Goal: Task Accomplishment & Management: Manage account settings

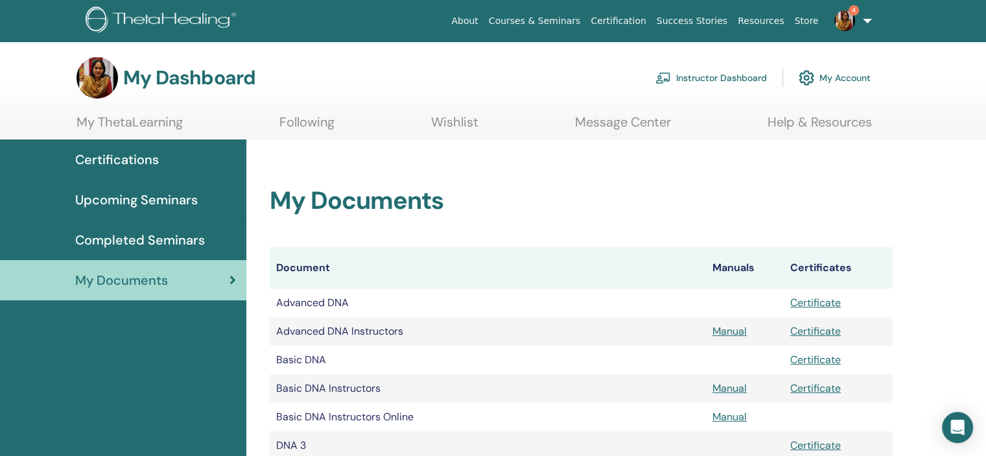
click at [706, 76] on link "Instructor Dashboard" at bounding box center [710, 78] width 111 height 29
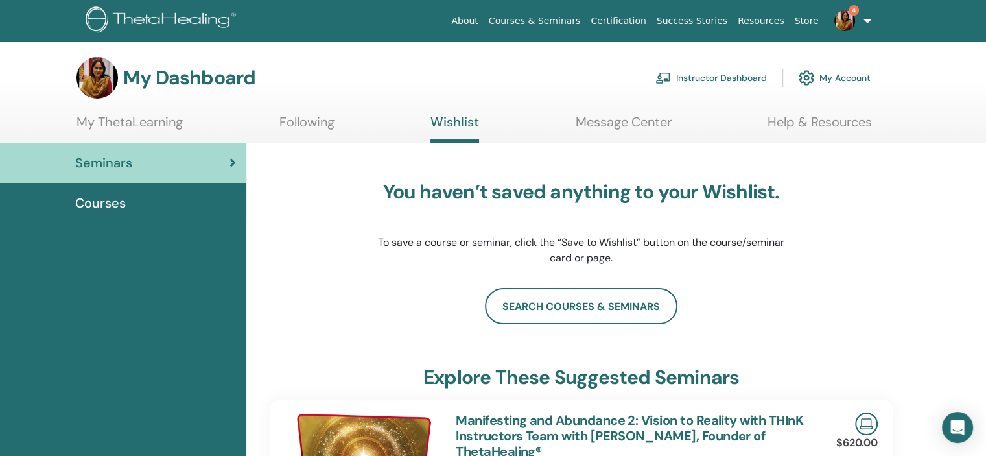
click at [844, 21] on img at bounding box center [844, 20] width 21 height 21
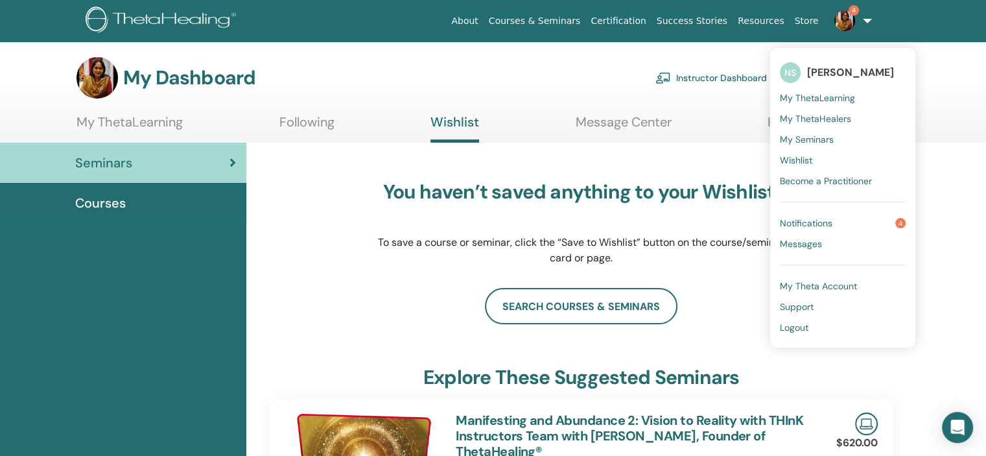
click at [806, 216] on link "Notifications 4" at bounding box center [843, 223] width 126 height 21
click at [806, 216] on div "You haven’t saved anything to your Wishlist. To save a course or seminar, click…" at bounding box center [581, 223] width 623 height 130
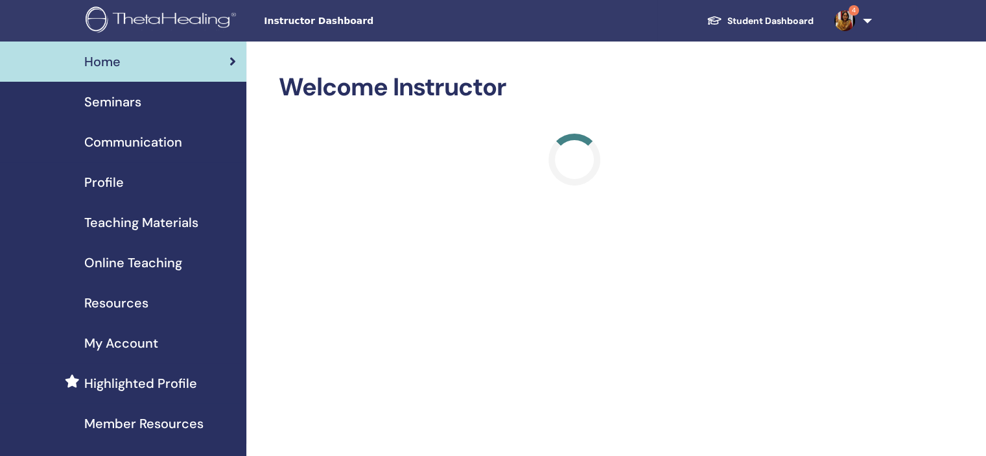
click at [844, 15] on img at bounding box center [844, 20] width 21 height 21
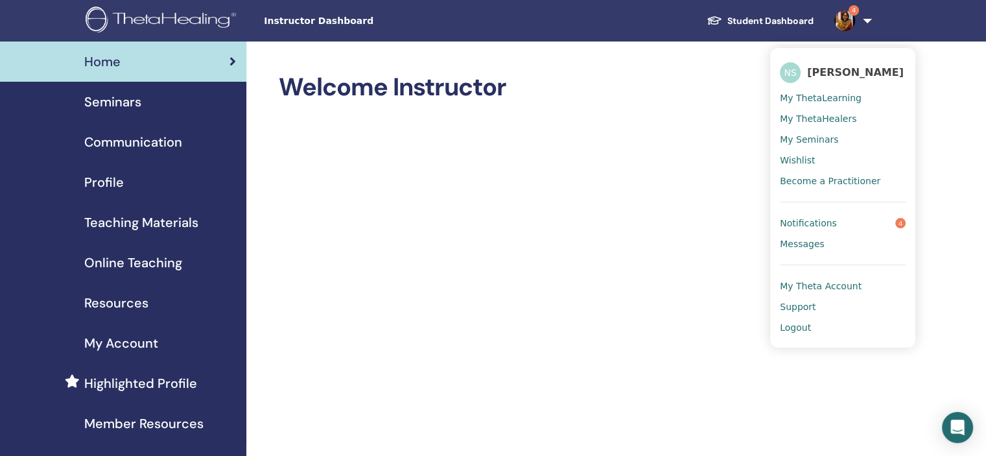
click at [802, 223] on span "Notifications" at bounding box center [808, 223] width 57 height 12
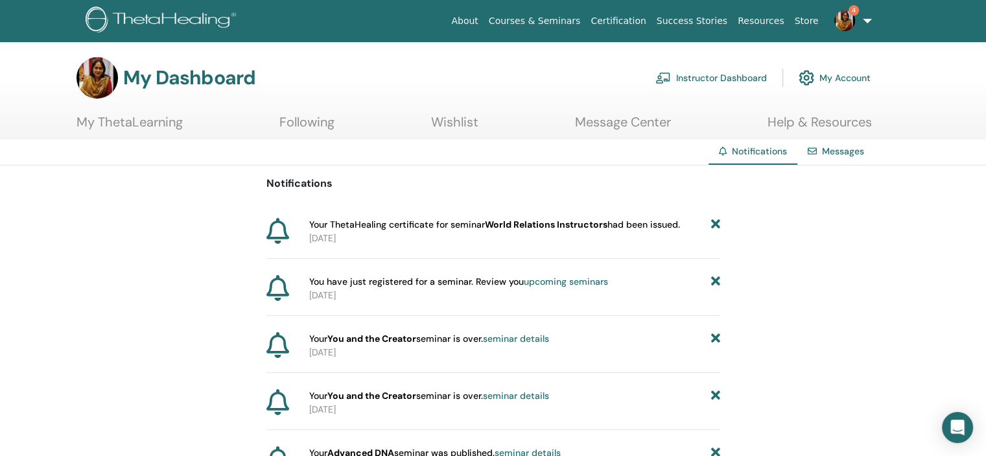
click at [711, 72] on link "Instructor Dashboard" at bounding box center [710, 78] width 111 height 29
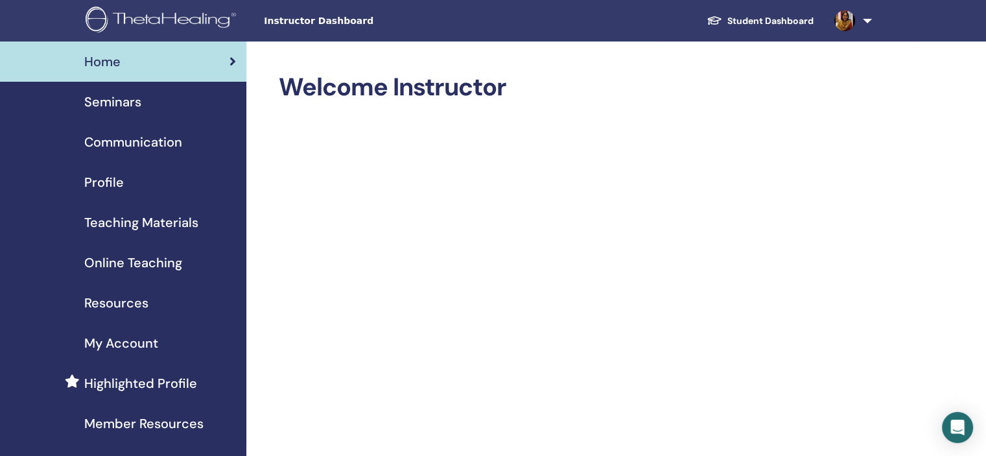
click at [104, 99] on span "Seminars" at bounding box center [112, 101] width 57 height 19
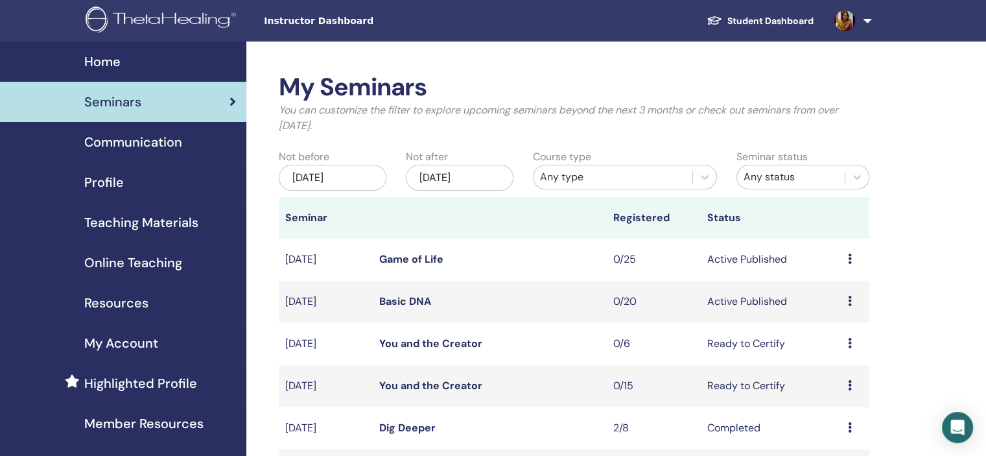
click at [850, 300] on icon at bounding box center [850, 300] width 4 height 10
click at [831, 367] on p "Cancel" at bounding box center [840, 370] width 49 height 16
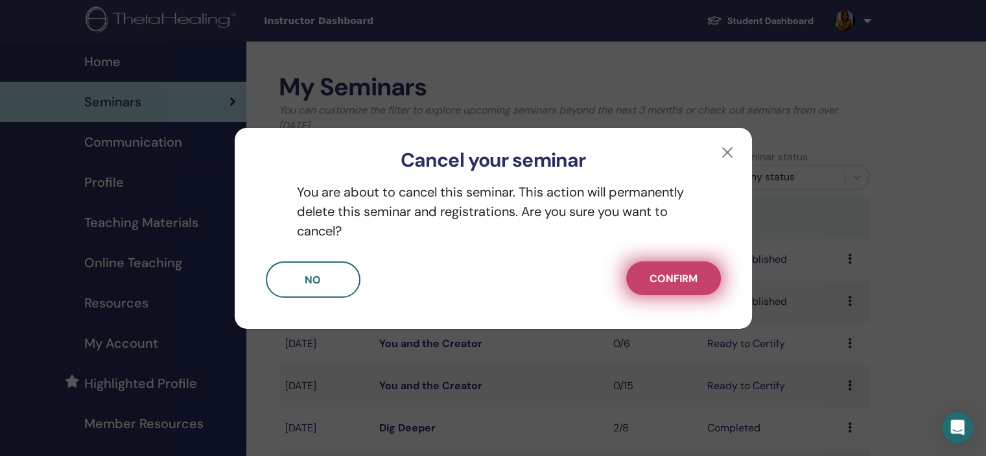
click at [673, 281] on span "Confirm" at bounding box center [673, 278] width 48 height 14
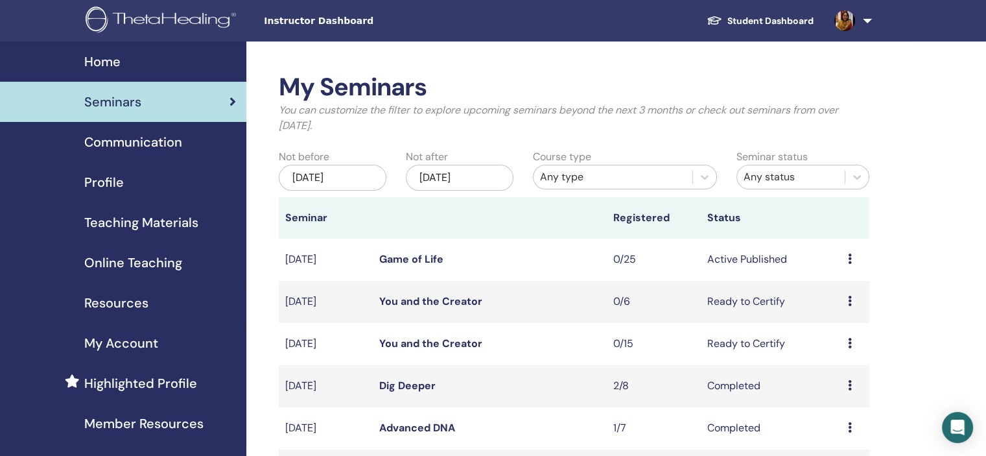
click at [849, 341] on icon at bounding box center [850, 343] width 4 height 10
click at [827, 409] on p "Cancel" at bounding box center [840, 411] width 49 height 16
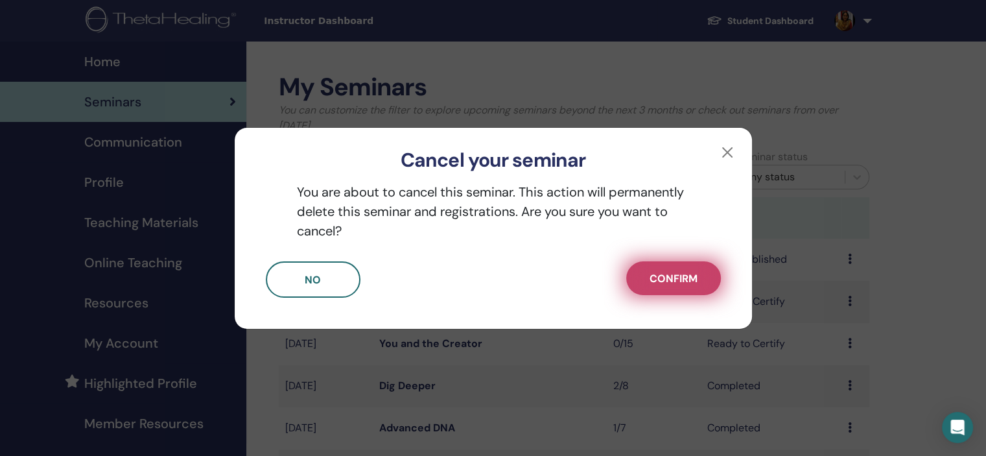
click at [697, 279] on span "Confirm" at bounding box center [673, 278] width 48 height 14
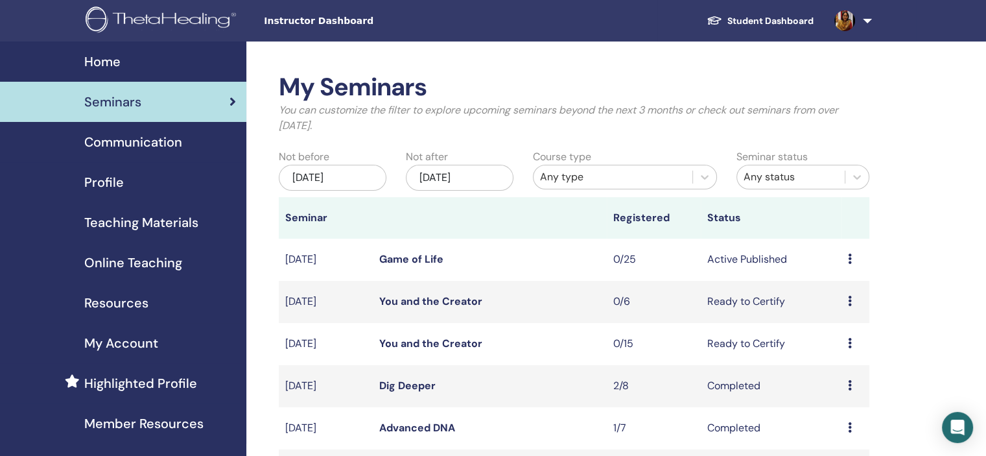
click at [102, 60] on span "Home" at bounding box center [102, 61] width 36 height 19
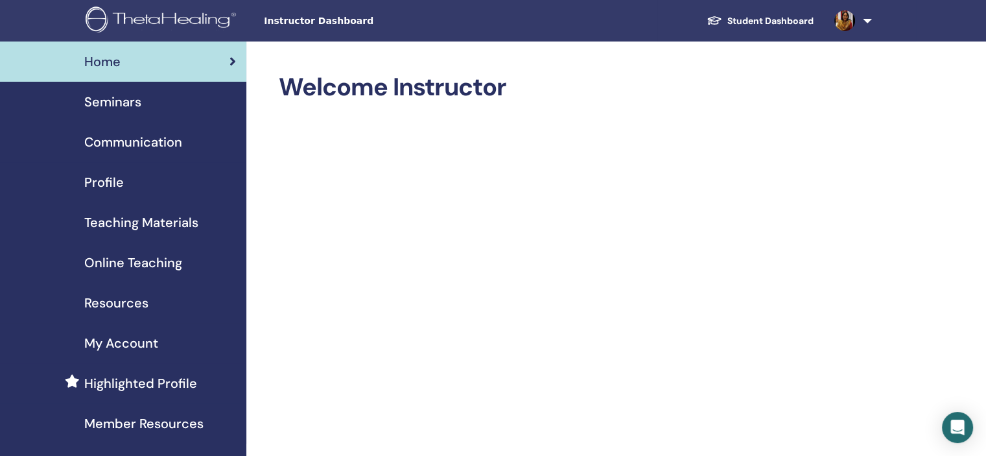
click at [741, 17] on link "Student Dashboard" at bounding box center [760, 21] width 128 height 24
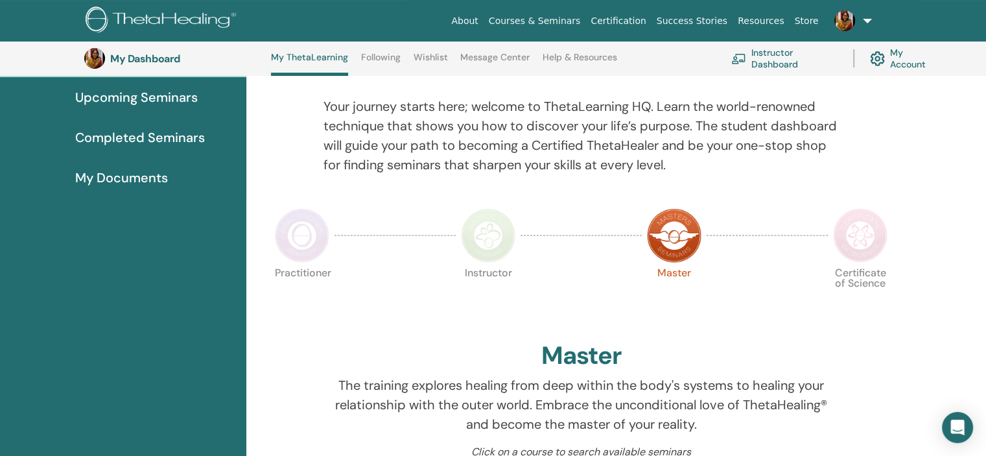
scroll to position [111, 0]
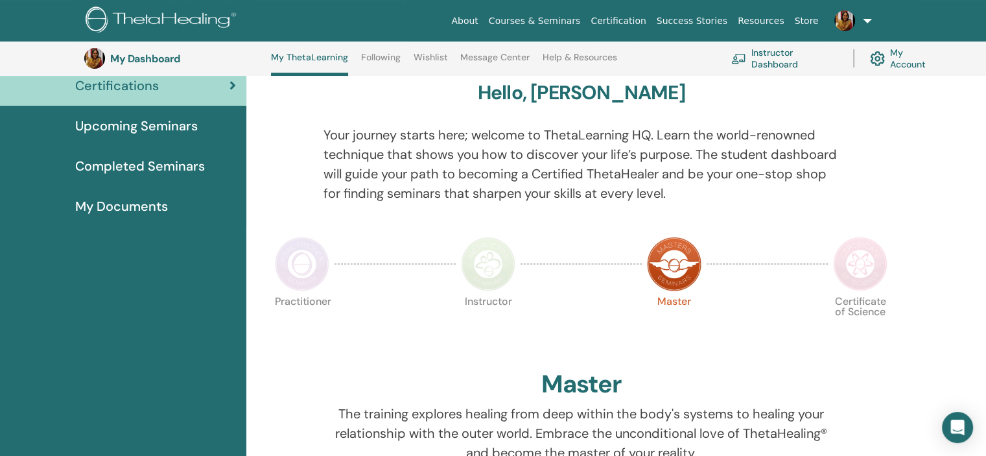
click at [856, 271] on img at bounding box center [860, 264] width 54 height 54
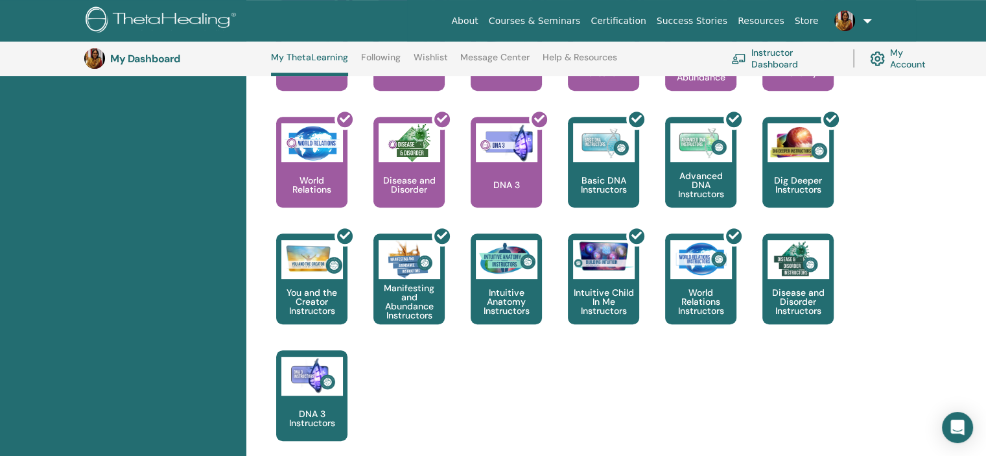
scroll to position [656, 0]
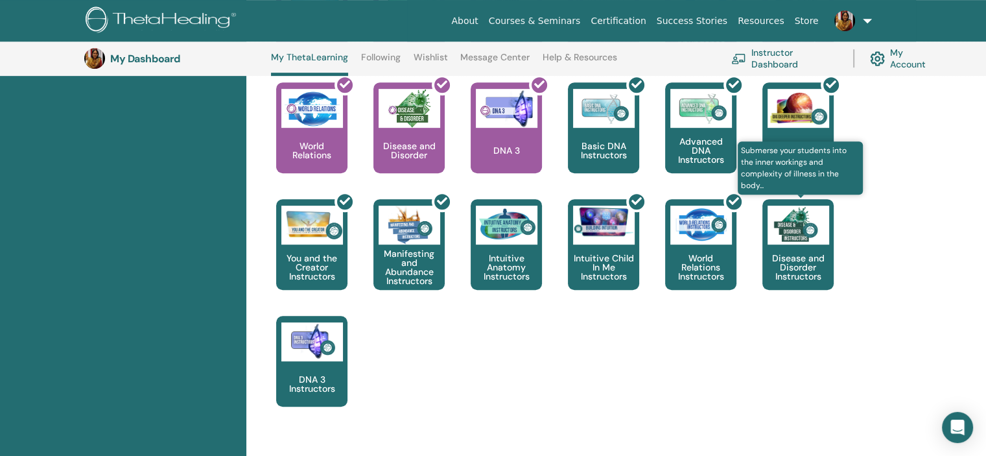
click at [806, 260] on p "Disease and Disorder Instructors" at bounding box center [797, 266] width 71 height 27
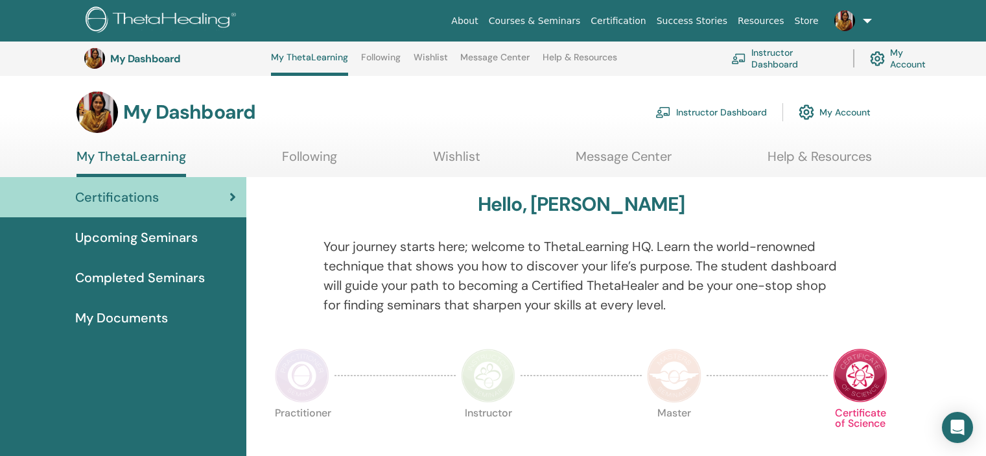
scroll to position [656, 0]
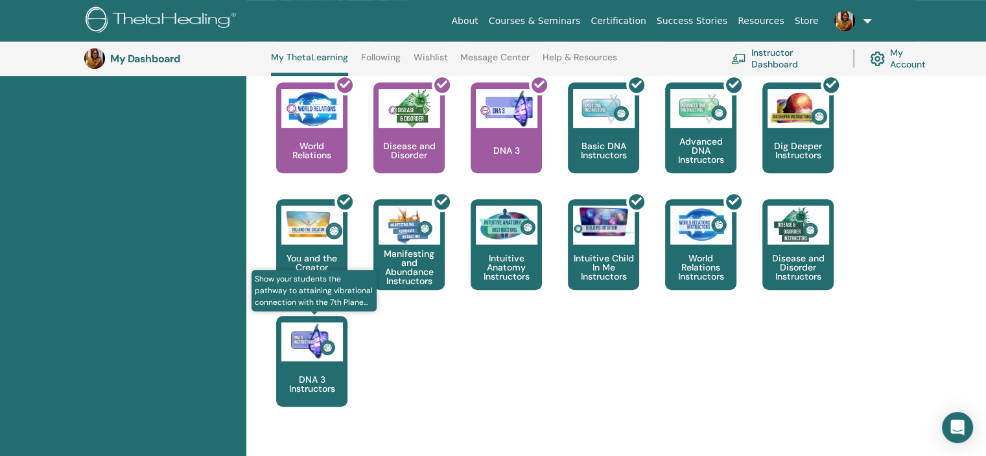
click at [332, 360] on img at bounding box center [312, 341] width 62 height 39
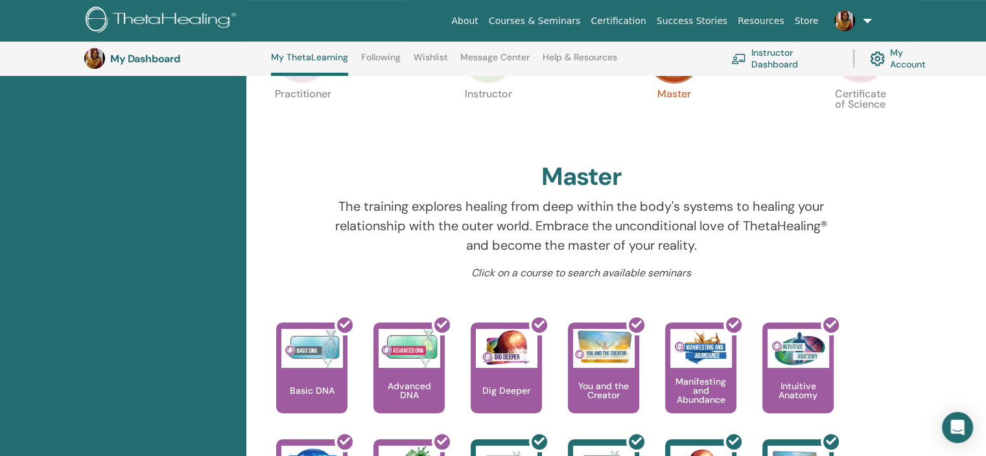
scroll to position [241, 0]
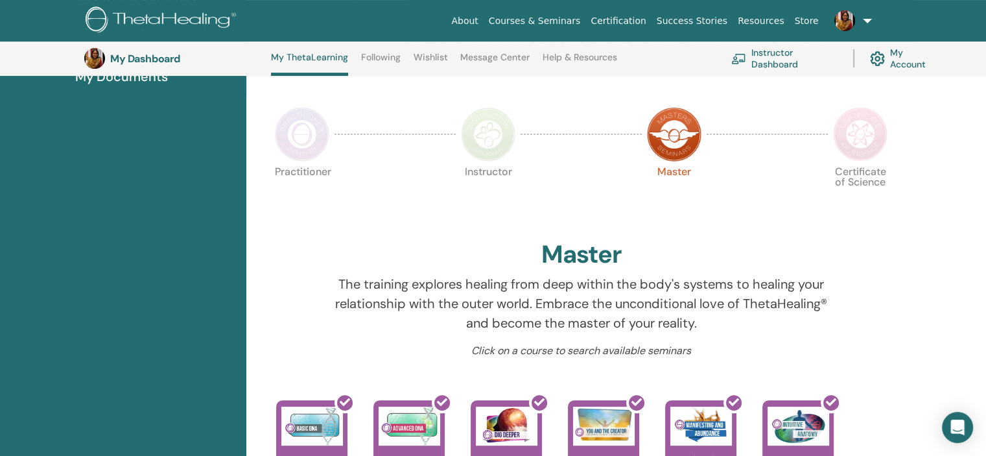
click at [870, 137] on img at bounding box center [860, 134] width 54 height 54
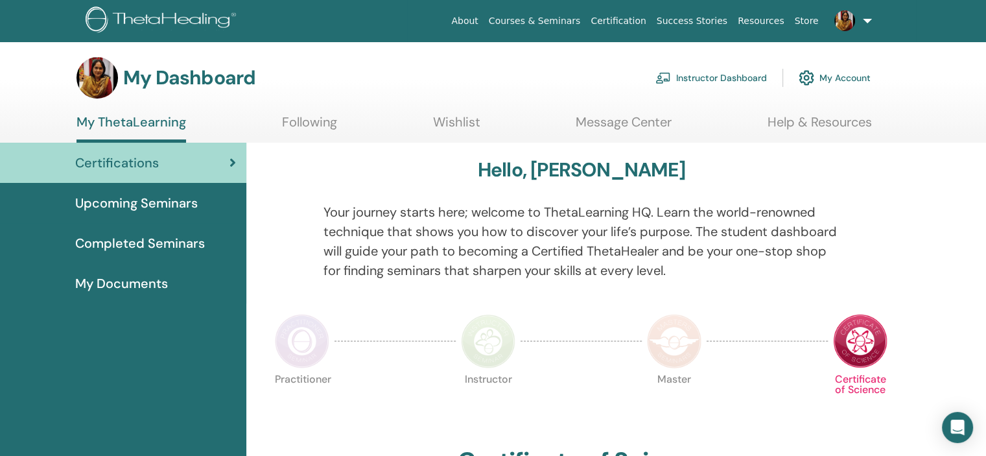
click at [127, 203] on span "Upcoming Seminars" at bounding box center [136, 202] width 122 height 19
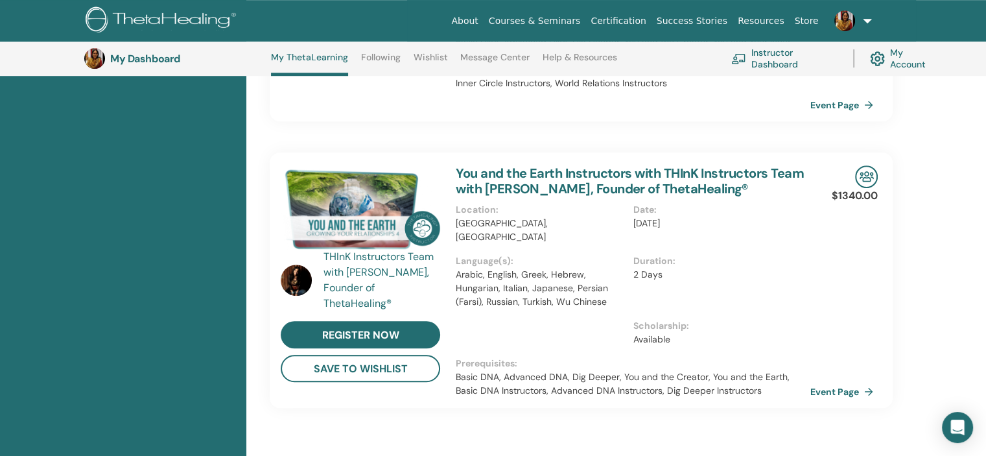
scroll to position [903, 0]
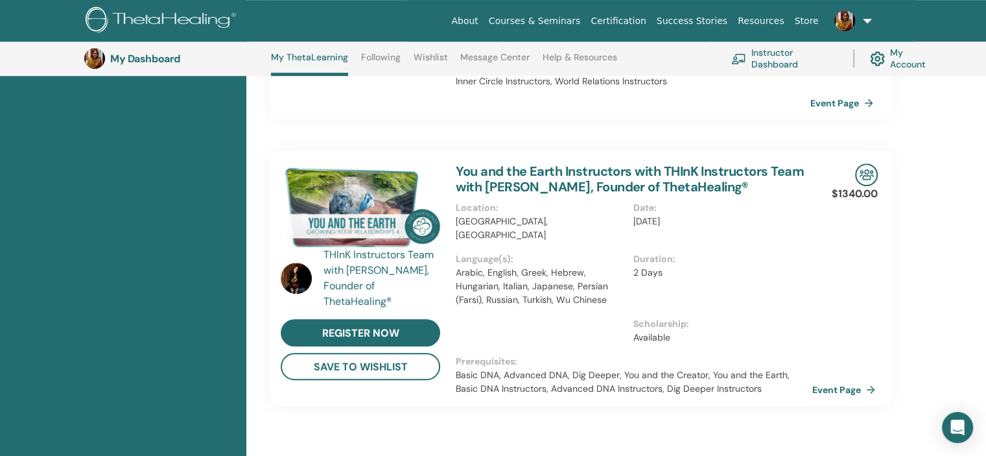
click at [833, 380] on link "Event Page" at bounding box center [846, 389] width 68 height 19
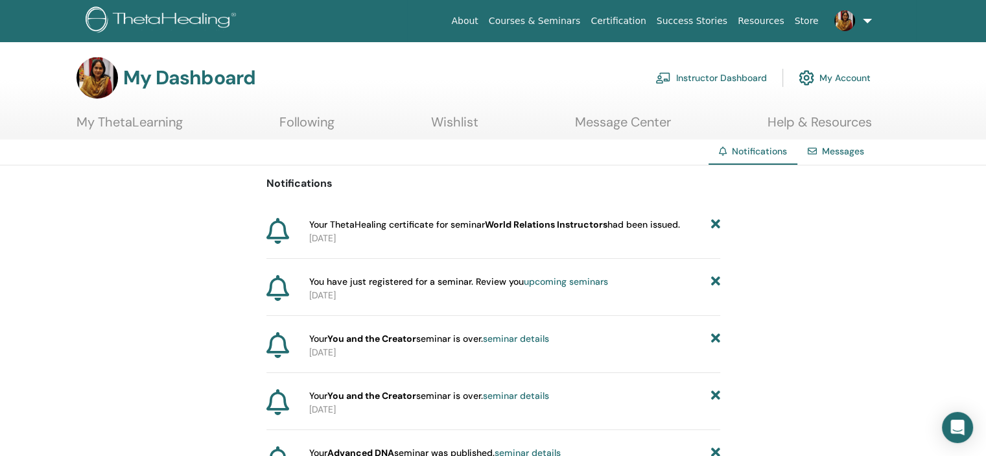
click at [708, 74] on link "Instructor Dashboard" at bounding box center [710, 78] width 111 height 29
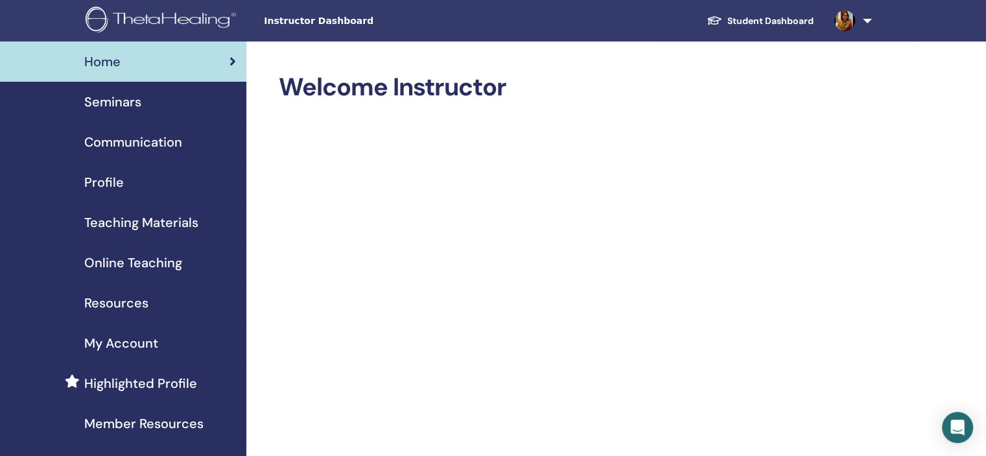
click at [106, 220] on span "Teaching Materials" at bounding box center [141, 222] width 114 height 19
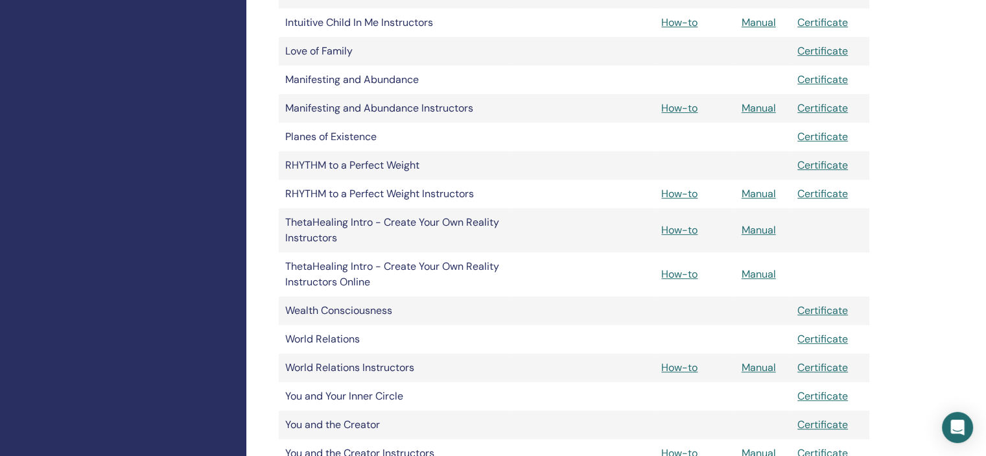
scroll to position [829, 0]
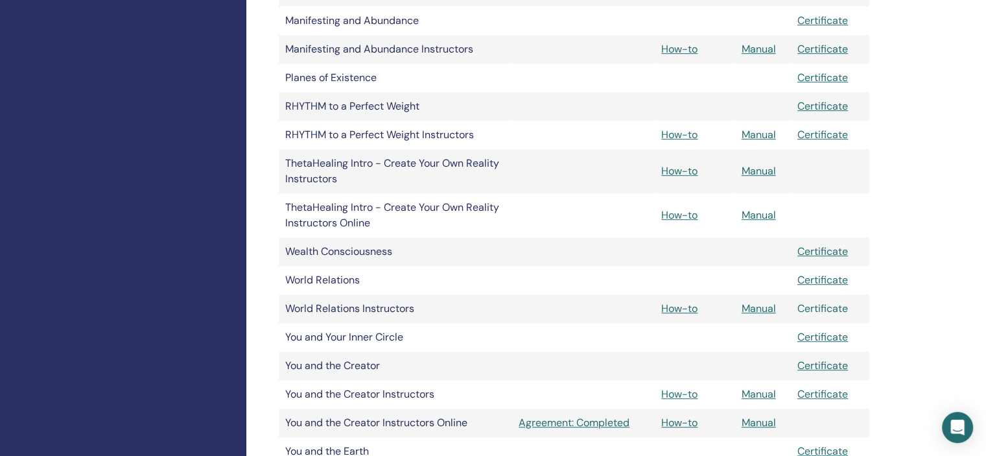
click at [829, 310] on link "Certificate" at bounding box center [822, 308] width 51 height 14
